Goal: Task Accomplishment & Management: Use online tool/utility

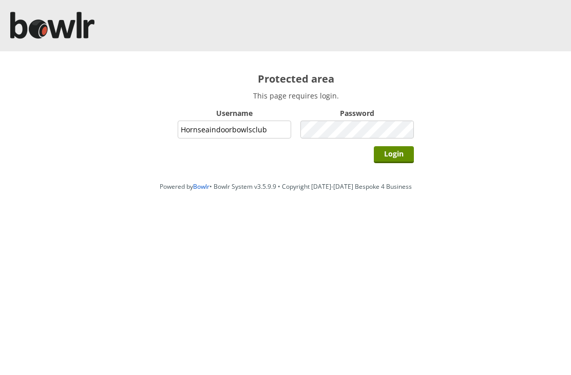
type input "Hornseaindoorbowlsclub"
click at [404, 158] on input "Login" at bounding box center [394, 154] width 40 height 17
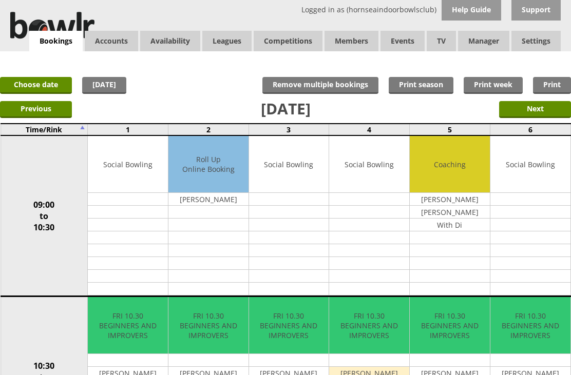
click at [0, 0] on link "Letters" at bounding box center [0, 0] width 0 height 0
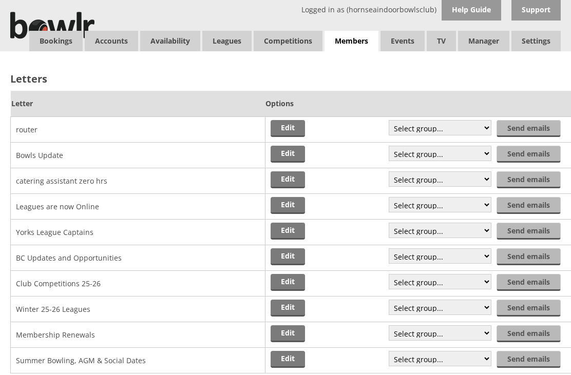
scroll to position [6, 0]
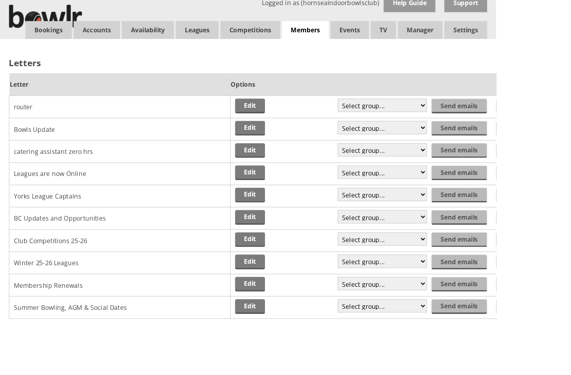
click at [298, 271] on link "Edit" at bounding box center [288, 276] width 34 height 17
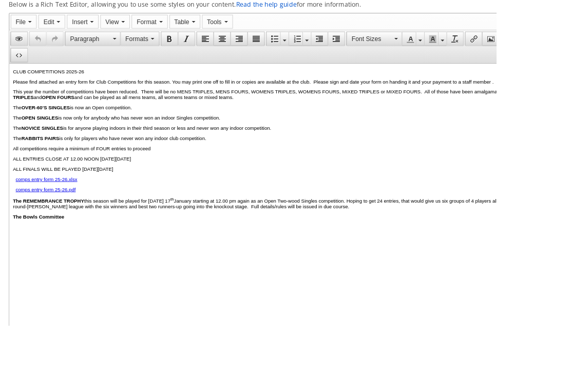
scroll to position [160, 0]
click at [534, 243] on p "The Bowls Committee" at bounding box center [327, 240] width 628 height 6
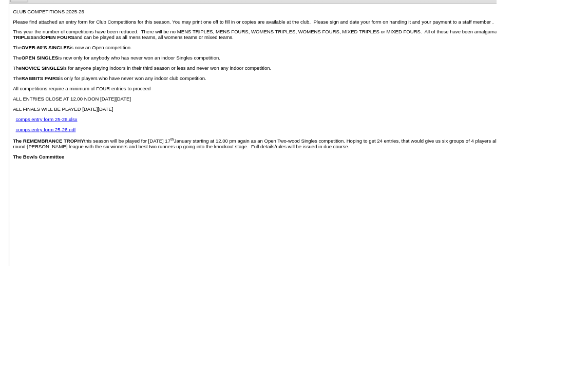
click at [524, 171] on p "The REMEMBRANCE TROPHY this season will be played for on Saturday 17 th January…" at bounding box center [327, 164] width 628 height 14
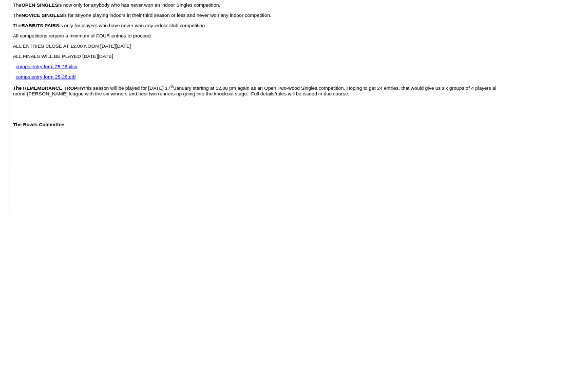
click at [26, 142] on p at bounding box center [327, 139] width 628 height 6
click at [171, 130] on p "One final thing, for last years' winners, the draws for the Count" at bounding box center [327, 127] width 628 height 6
click at [183, 130] on p "One final thing, for last years' winners, the draws for the Count" at bounding box center [327, 127] width 628 height 6
click at [176, 130] on p "One final thing, for last years' winners, the draws for the Count" at bounding box center [327, 127] width 628 height 6
click at [290, 102] on body "CLUB COMPETITIONS 2025-26 Please find attached an entry form for Club Competiti…" at bounding box center [327, 49] width 628 height 185
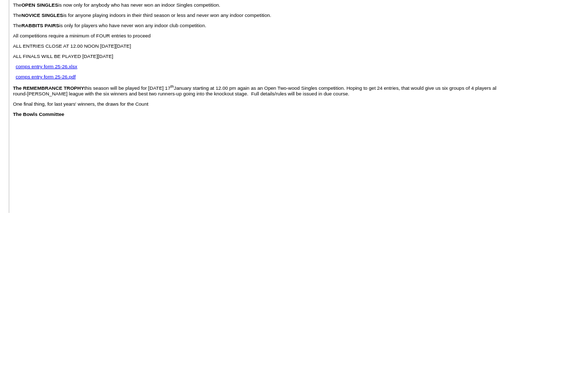
click at [177, 142] on body "CLUB COMPETITIONS 2025-26 Please find attached an entry form for Club Competiti…" at bounding box center [327, 49] width 628 height 185
click at [180, 130] on p "One final thing, for last years' winners, the draws for the Count" at bounding box center [327, 127] width 628 height 6
click at [229, 130] on p "One final thing, for last years' winners, the draws for the relevant Count" at bounding box center [327, 127] width 628 height 6
click at [242, 142] on body "CLUB COMPETITIONS 2025-26 Please find attached an entry form for Club Competiti…" at bounding box center [327, 49] width 628 height 185
click at [242, 130] on p "One final thing, for last years' winners, the draws for the relevant County Cha…" at bounding box center [327, 127] width 628 height 6
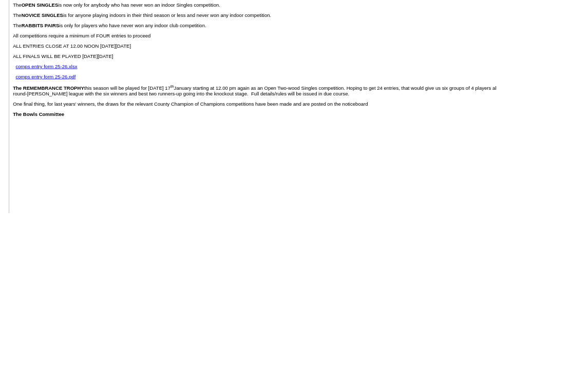
click at [490, 130] on p "One final thing, for last years' winners, the draws for the relevant County Cha…" at bounding box center [327, 127] width 628 height 6
click at [488, 130] on p "One final thing, for last years' winners, the draws for the relevant County Cha…" at bounding box center [327, 127] width 628 height 6
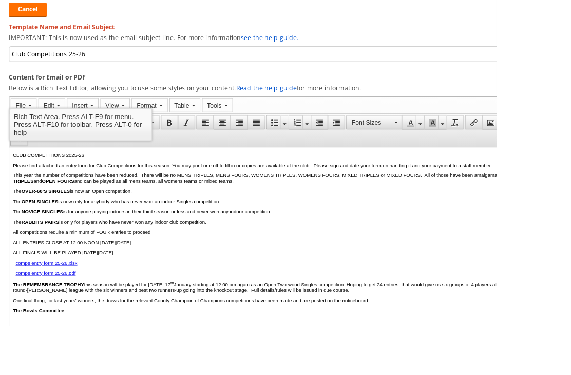
scroll to position [0, 0]
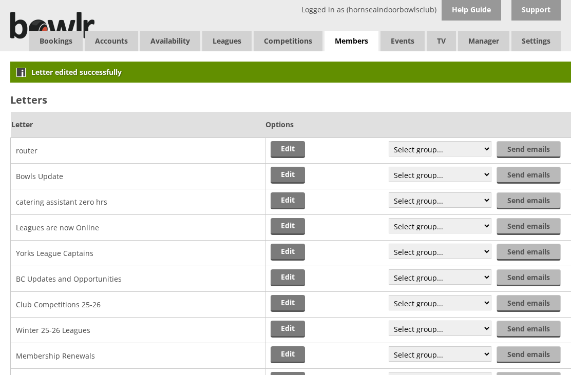
scroll to position [3, 0]
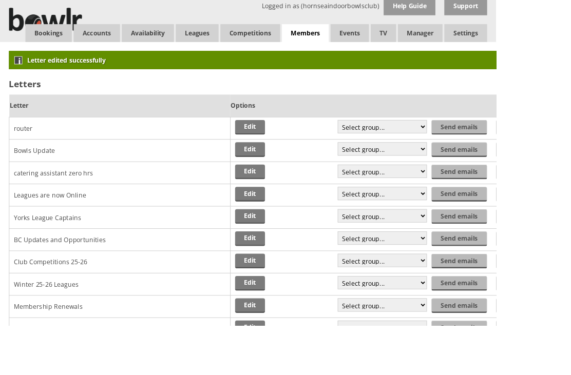
click at [462, 300] on select "Select group... Saved filter - Everyone Saved filter - Pending Saved filter - 6…" at bounding box center [440, 299] width 103 height 15
select select "21"
click at [537, 299] on input "Send emails" at bounding box center [530, 300] width 63 height 17
